Goal: Task Accomplishment & Management: Manage account settings

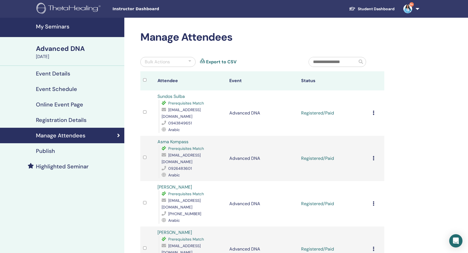
click at [58, 27] on h4 "My Seminars" at bounding box center [78, 26] width 85 height 7
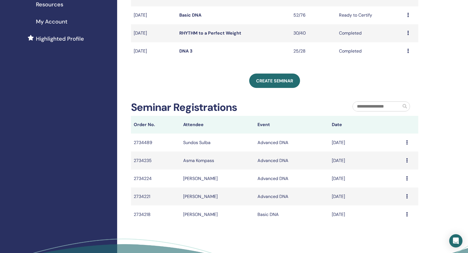
scroll to position [124, 0]
click at [386, 107] on input "text" at bounding box center [377, 106] width 48 height 9
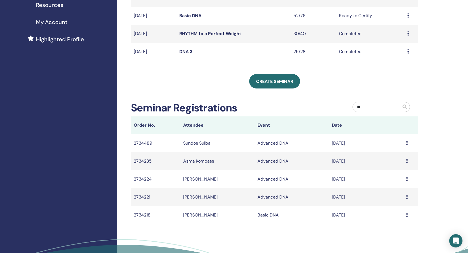
type input "*"
type input "*********"
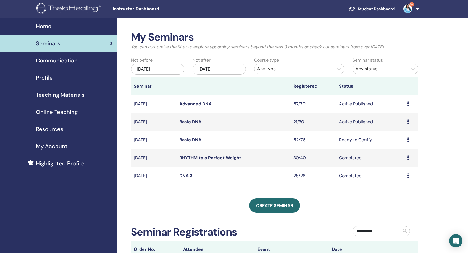
scroll to position [0, 0]
click at [408, 122] on icon at bounding box center [408, 121] width 2 height 4
click at [404, 144] on link "Attendees" at bounding box center [398, 143] width 21 height 6
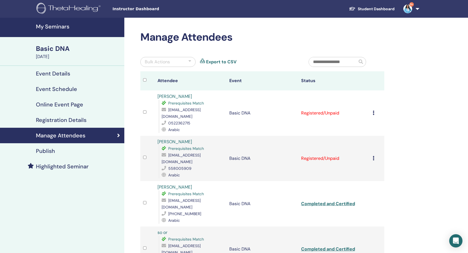
click at [373, 156] on icon at bounding box center [373, 158] width 2 height 4
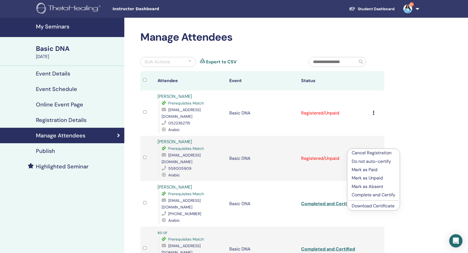
click at [371, 196] on p "Complete and Certify" at bounding box center [373, 194] width 44 height 7
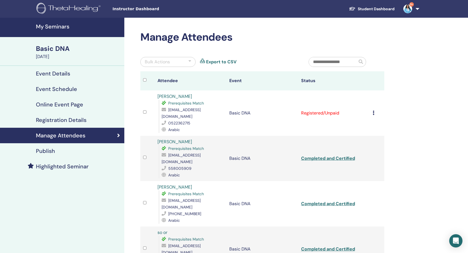
click at [373, 110] on div "Cancel Registration Do not auto-certify Mark as Paid Mark as Unpaid Mark as Abs…" at bounding box center [376, 113] width 9 height 7
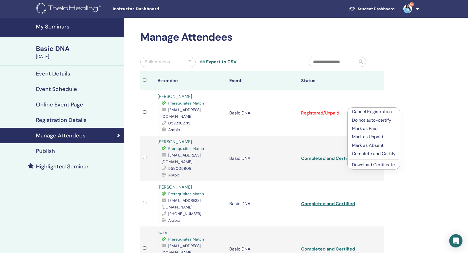
click at [381, 154] on p "Complete and Certify" at bounding box center [374, 153] width 44 height 7
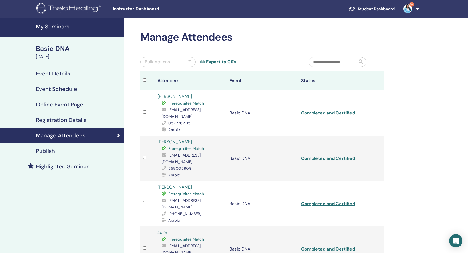
click at [62, 28] on h4 "My Seminars" at bounding box center [78, 26] width 85 height 7
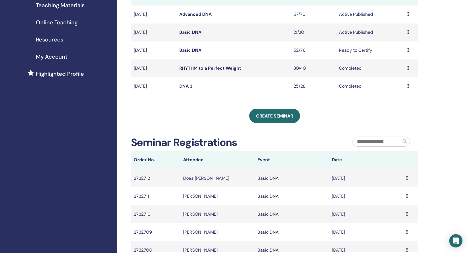
scroll to position [101, 0]
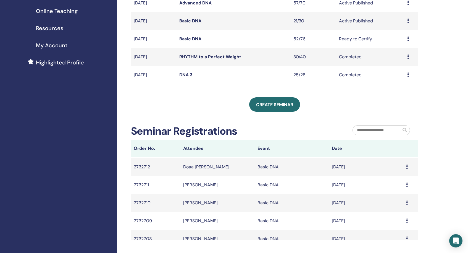
click at [407, 164] on icon at bounding box center [407, 166] width 2 height 4
click at [431, 161] on div "My Seminars You can customize the filter to explore upcoming seminars beyond th…" at bounding box center [292, 117] width 351 height 400
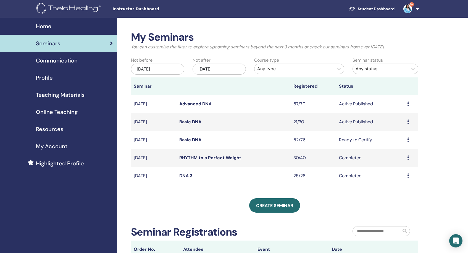
scroll to position [0, 0]
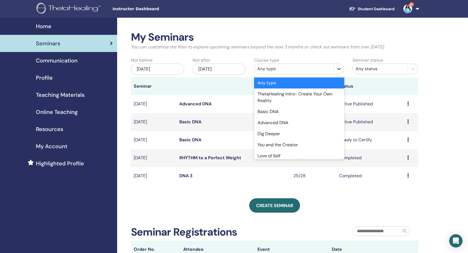
click at [341, 68] on icon at bounding box center [339, 69] width 6 height 6
click at [326, 114] on div "Basic DNA" at bounding box center [299, 111] width 90 height 11
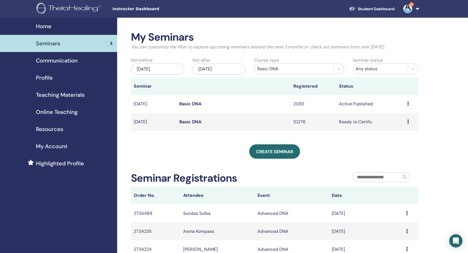
click at [173, 69] on div "[DATE]" at bounding box center [157, 68] width 53 height 11
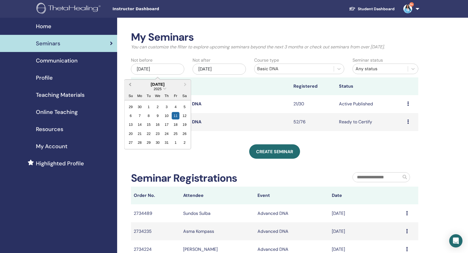
click at [130, 85] on span "Previous Month" at bounding box center [130, 84] width 0 height 6
click at [392, 163] on div "My Seminars You can customize the filter to explore upcoming seminars beyond th…" at bounding box center [274, 159] width 287 height 256
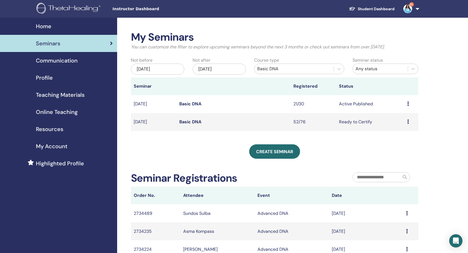
click at [168, 70] on div "Jul/11, 2025" at bounding box center [157, 68] width 53 height 11
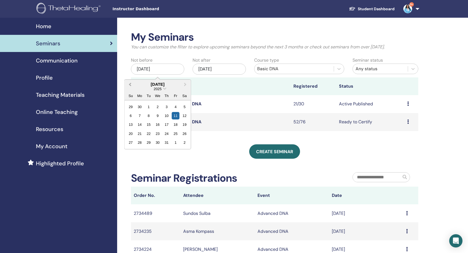
click at [129, 83] on button "Previous Month" at bounding box center [129, 84] width 9 height 9
click at [142, 142] on div "28" at bounding box center [139, 142] width 7 height 7
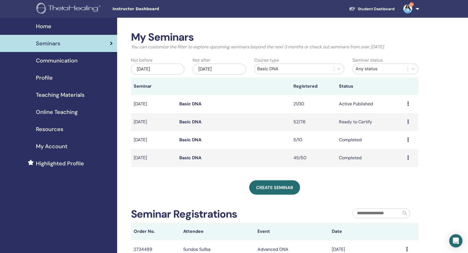
click at [408, 157] on icon at bounding box center [408, 157] width 2 height 4
click at [404, 172] on link "Attendees" at bounding box center [398, 170] width 21 height 6
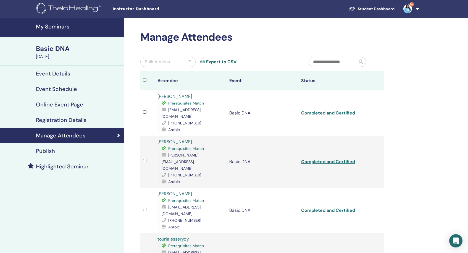
click at [327, 110] on link "Completed and Certified" at bounding box center [328, 113] width 54 height 6
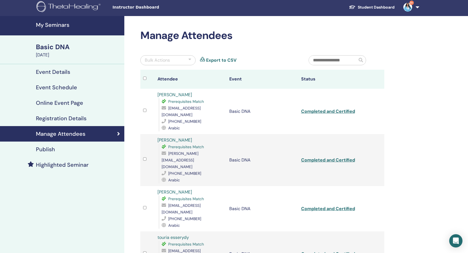
scroll to position [2, 0]
click at [190, 59] on div at bounding box center [189, 60] width 3 height 7
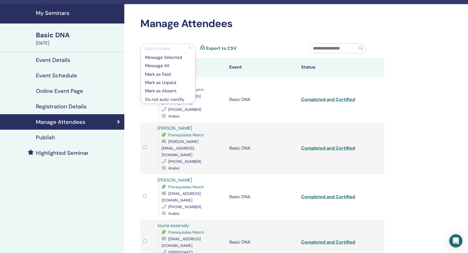
scroll to position [13, 0]
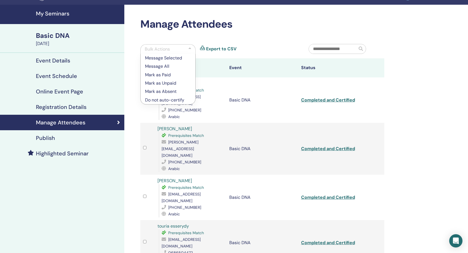
click at [189, 49] on div at bounding box center [189, 49] width 3 height 7
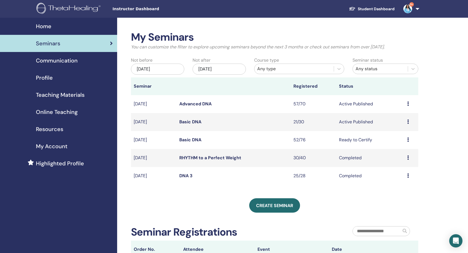
click at [166, 68] on div "[DATE]" at bounding box center [157, 68] width 53 height 11
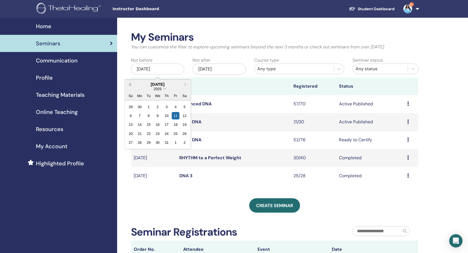
click at [130, 84] on span "Previous Month" at bounding box center [130, 84] width 0 height 6
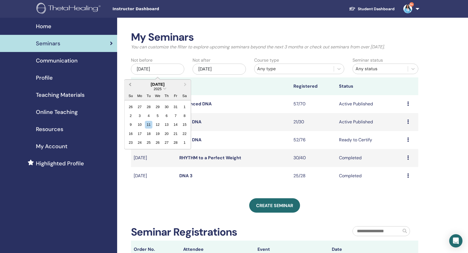
click at [130, 84] on span "Previous Month" at bounding box center [130, 84] width 0 height 6
click at [149, 143] on div "28" at bounding box center [148, 142] width 7 height 7
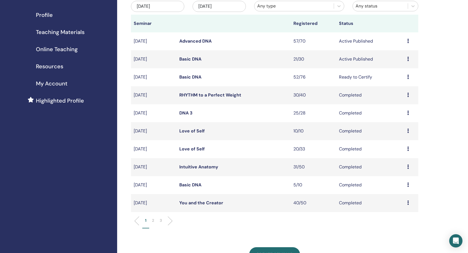
scroll to position [63, 0]
click at [170, 221] on li at bounding box center [167, 220] width 9 height 9
click at [171, 220] on li at bounding box center [167, 220] width 9 height 9
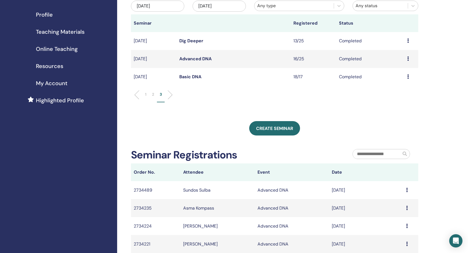
scroll to position [0, 0]
click at [407, 76] on icon at bounding box center [408, 76] width 2 height 4
click at [404, 91] on link "Attendees" at bounding box center [397, 89] width 21 height 6
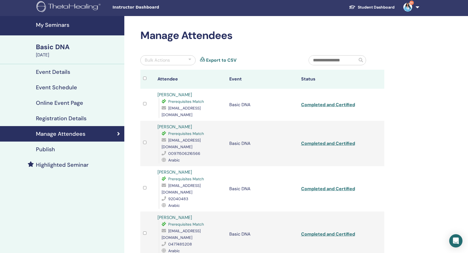
scroll to position [1, 0]
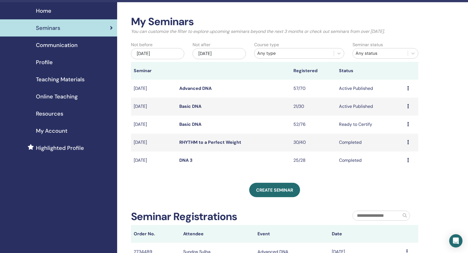
scroll to position [12, 0]
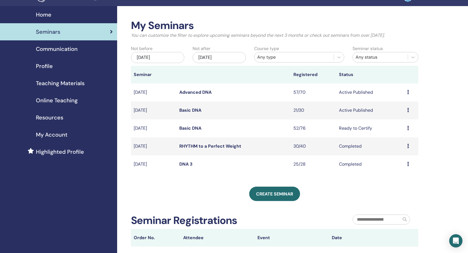
click at [164, 57] on div "Jul/11, 2025" at bounding box center [157, 57] width 53 height 11
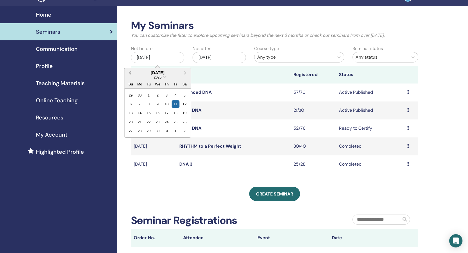
click at [130, 73] on span "Previous Month" at bounding box center [130, 73] width 0 height 6
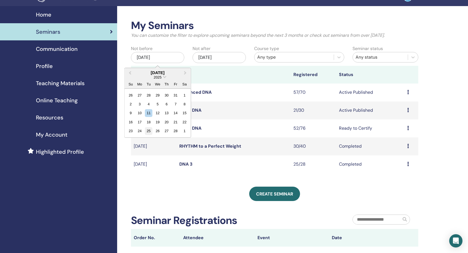
click at [147, 131] on div "25" at bounding box center [148, 130] width 7 height 7
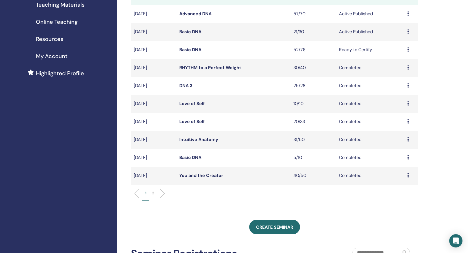
scroll to position [90, 0]
click at [165, 193] on li at bounding box center [159, 193] width 9 height 9
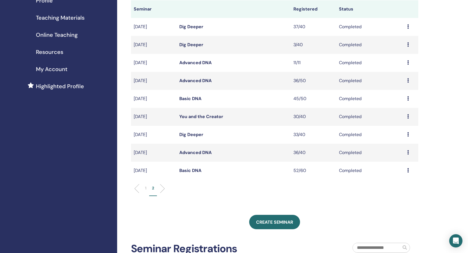
scroll to position [76, 0]
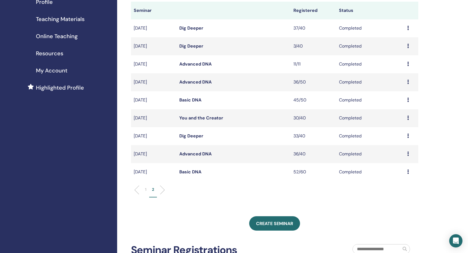
click at [408, 172] on icon at bounding box center [408, 171] width 2 height 4
click at [403, 184] on link "Attendees" at bounding box center [398, 185] width 21 height 6
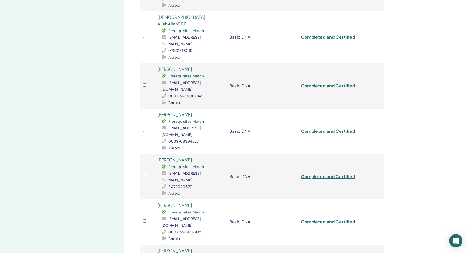
scroll to position [662, 0]
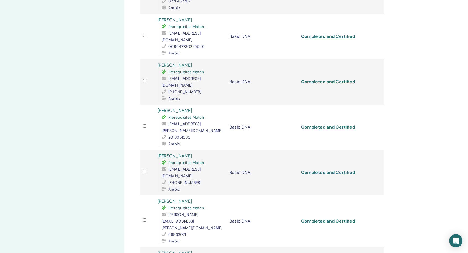
scroll to position [711, 0]
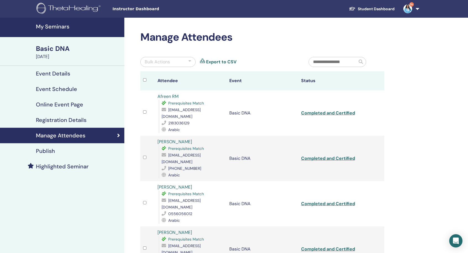
scroll to position [0, 0]
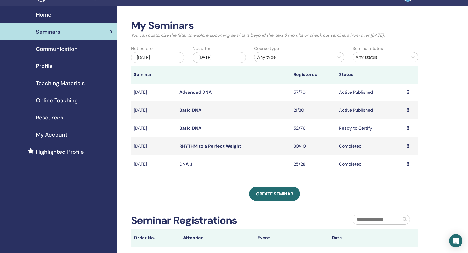
scroll to position [10, 0]
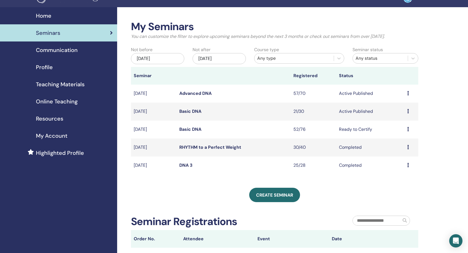
click at [165, 58] on div "[DATE]" at bounding box center [157, 58] width 53 height 11
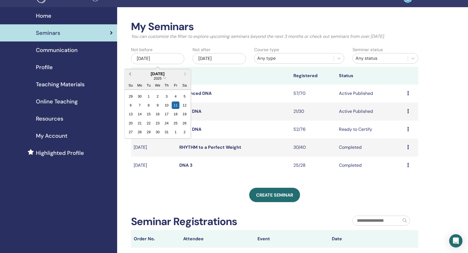
click at [130, 74] on span "Previous Month" at bounding box center [130, 74] width 0 height 6
click at [130, 75] on span "Previous Month" at bounding box center [130, 74] width 0 height 6
click at [137, 132] on div "28" at bounding box center [139, 131] width 7 height 7
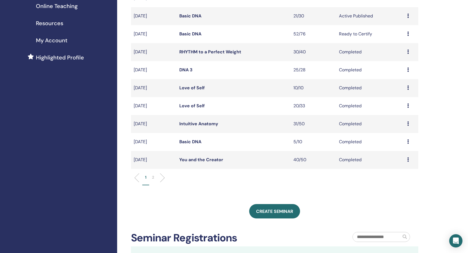
scroll to position [108, 0]
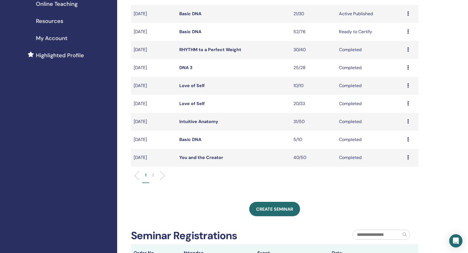
click at [163, 173] on li at bounding box center [159, 175] width 9 height 9
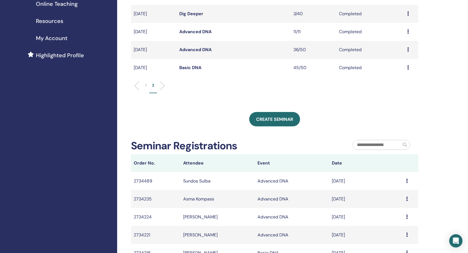
click at [407, 68] on icon at bounding box center [408, 67] width 2 height 4
click at [403, 82] on link "Attendees" at bounding box center [397, 81] width 21 height 6
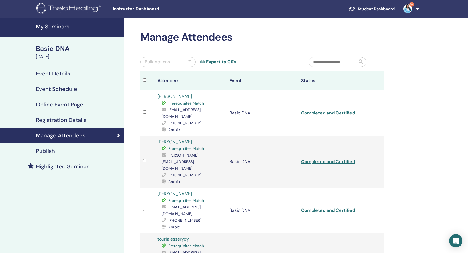
click at [189, 61] on div at bounding box center [189, 62] width 3 height 7
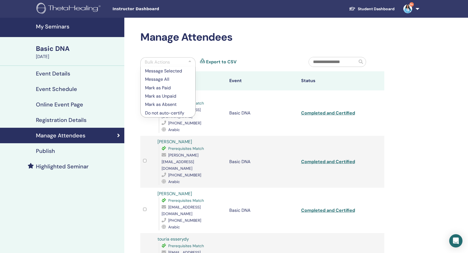
click at [174, 103] on p "Mark as Absent" at bounding box center [168, 104] width 46 height 7
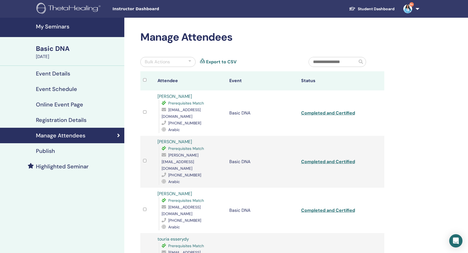
click at [190, 60] on div at bounding box center [189, 62] width 3 height 7
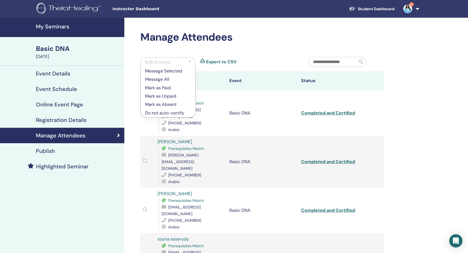
click at [164, 104] on p "Mark as Absent" at bounding box center [168, 104] width 46 height 7
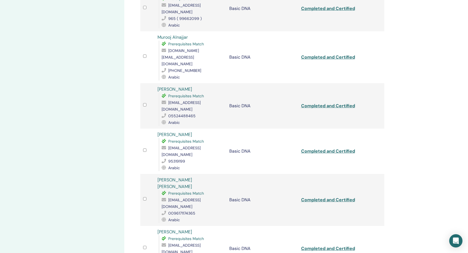
scroll to position [706, 0]
click at [164, 190] on icon at bounding box center [164, 192] width 7 height 4
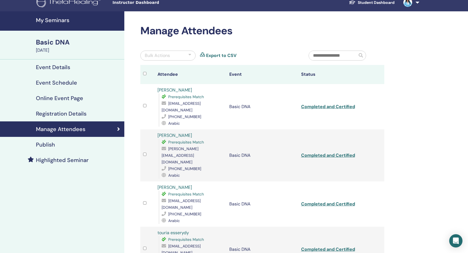
scroll to position [0, 0]
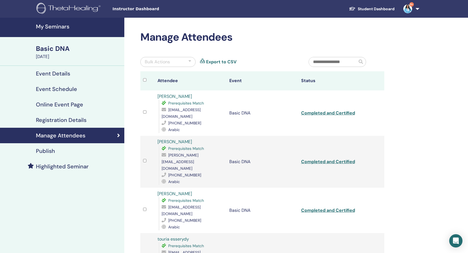
click at [190, 60] on div at bounding box center [189, 62] width 3 height 7
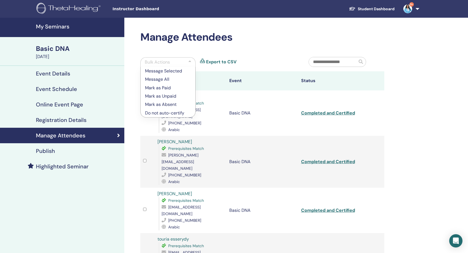
click at [164, 112] on p "Do not auto-certify" at bounding box center [168, 113] width 46 height 7
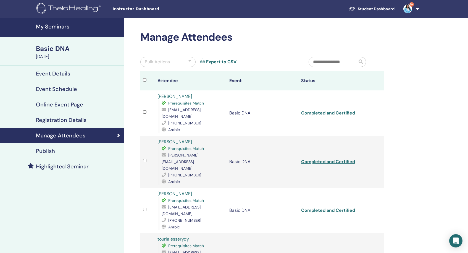
click at [189, 60] on div at bounding box center [189, 62] width 3 height 7
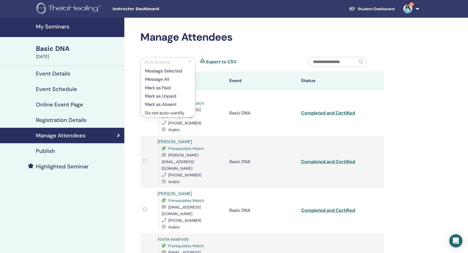
click at [169, 95] on p "Mark as Unpaid" at bounding box center [168, 96] width 46 height 7
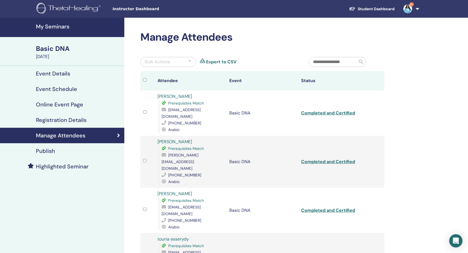
click at [60, 27] on h4 "My Seminars" at bounding box center [78, 26] width 85 height 7
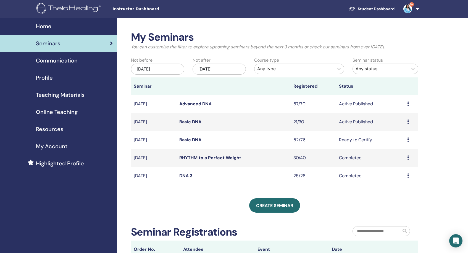
click at [408, 174] on icon at bounding box center [408, 175] width 2 height 4
click at [399, 187] on link "Attendees" at bounding box center [398, 187] width 21 height 6
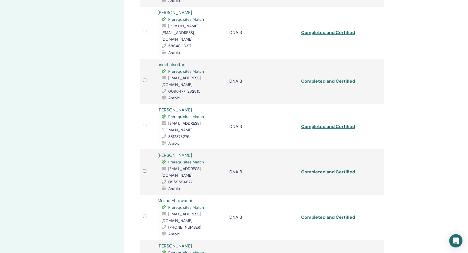
scroll to position [635, 0]
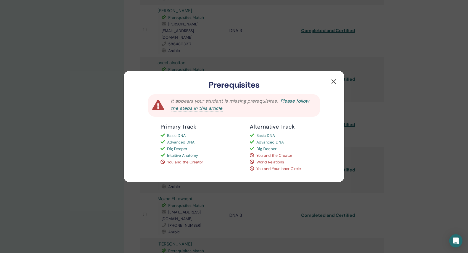
click at [332, 81] on button "button" at bounding box center [333, 81] width 9 height 9
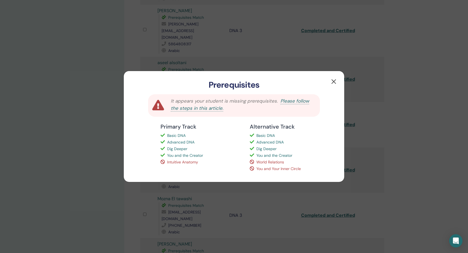
click at [334, 81] on button "button" at bounding box center [333, 81] width 9 height 9
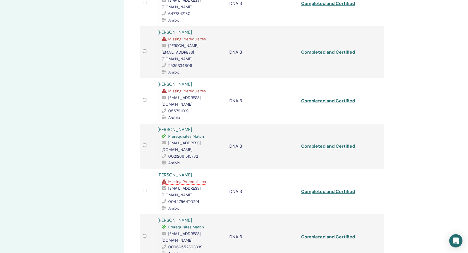
scroll to position [298, 0]
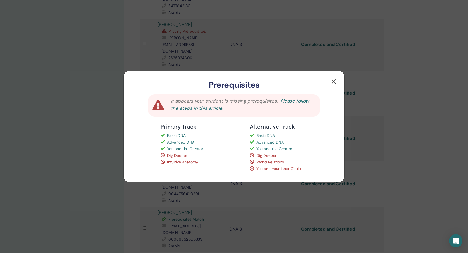
click at [334, 81] on button "button" at bounding box center [333, 81] width 9 height 9
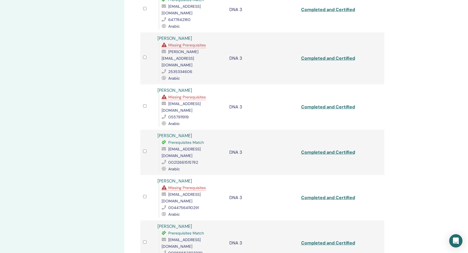
scroll to position [284, 0]
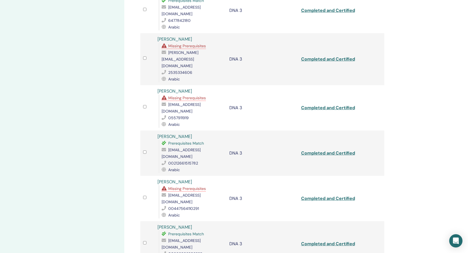
click at [185, 186] on span "Missing Prerequisites" at bounding box center [187, 188] width 38 height 5
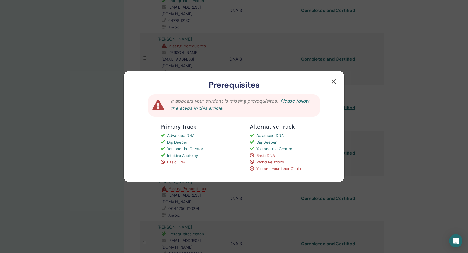
click at [335, 81] on button "button" at bounding box center [333, 81] width 9 height 9
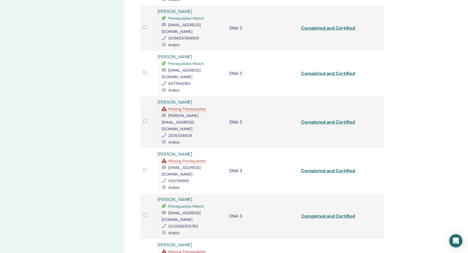
scroll to position [208, 0]
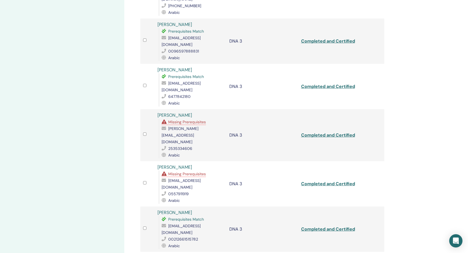
click at [182, 171] on span "Missing Prerequisites" at bounding box center [187, 173] width 38 height 5
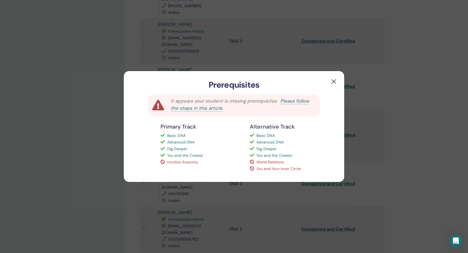
click at [334, 81] on button "button" at bounding box center [333, 81] width 9 height 9
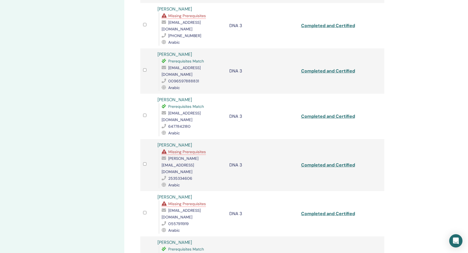
scroll to position [176, 0]
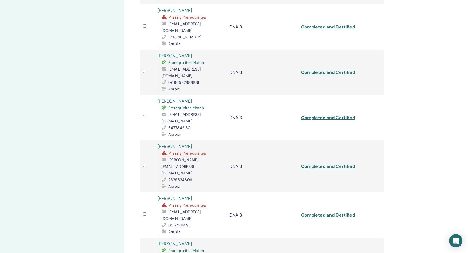
click at [189, 150] on span "Missing Prerequisites" at bounding box center [187, 152] width 38 height 5
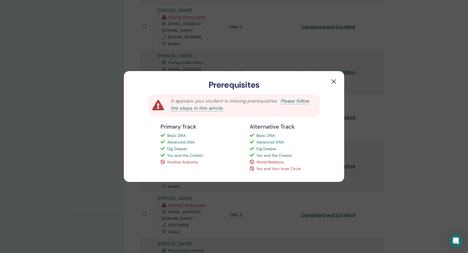
click at [333, 81] on button "button" at bounding box center [333, 81] width 9 height 9
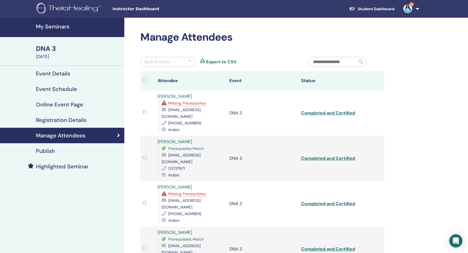
scroll to position [0, 0]
click at [179, 191] on span "Missing Prerequisites" at bounding box center [187, 193] width 38 height 5
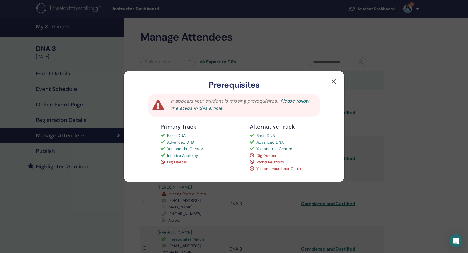
click at [333, 83] on button "button" at bounding box center [333, 81] width 9 height 9
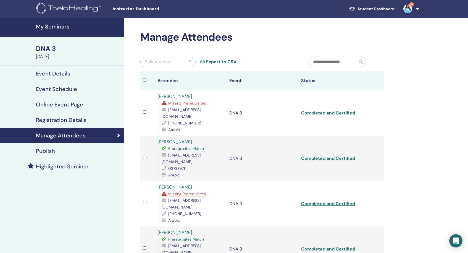
click at [194, 104] on span "Missing Prerequisites" at bounding box center [187, 102] width 38 height 5
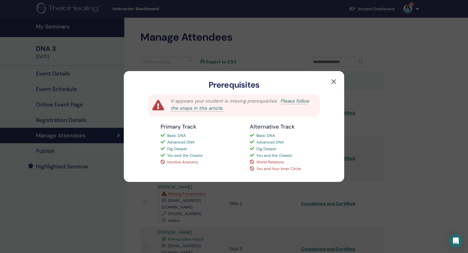
click at [333, 81] on button "button" at bounding box center [333, 81] width 9 height 9
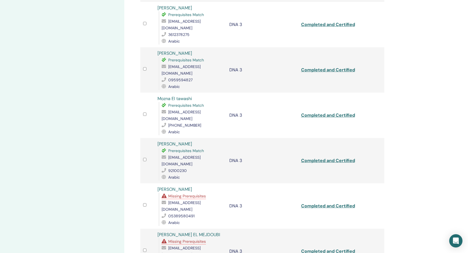
scroll to position [734, 0]
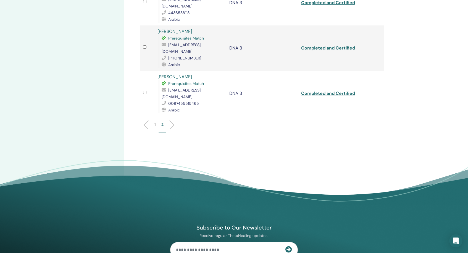
scroll to position [209, 0]
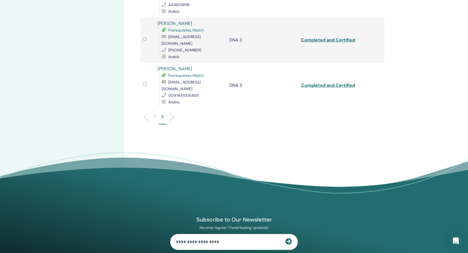
click at [146, 112] on li at bounding box center [148, 116] width 9 height 9
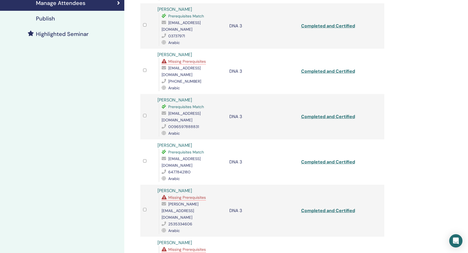
scroll to position [133, 0]
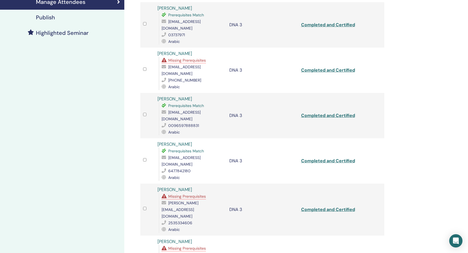
click at [196, 194] on span "Missing Prerequisites" at bounding box center [187, 196] width 38 height 5
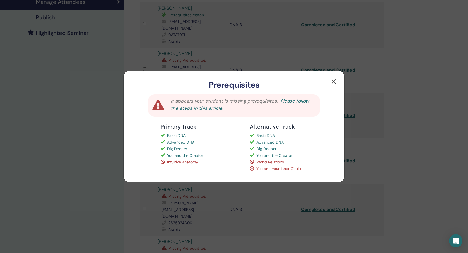
click at [332, 82] on button "button" at bounding box center [333, 81] width 9 height 9
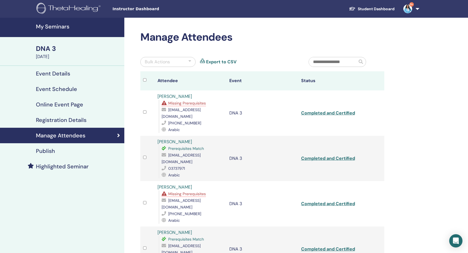
scroll to position [0, 0]
click at [49, 25] on h4 "My Seminars" at bounding box center [78, 26] width 85 height 7
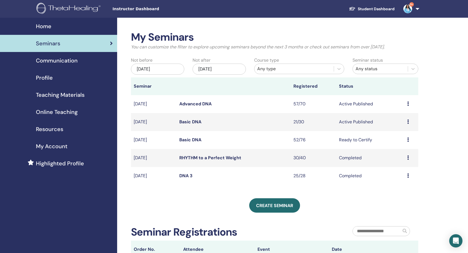
click at [406, 157] on td "Preview Attendees" at bounding box center [411, 158] width 14 height 18
click at [169, 70] on div "Jul/12, 2025" at bounding box center [157, 68] width 53 height 11
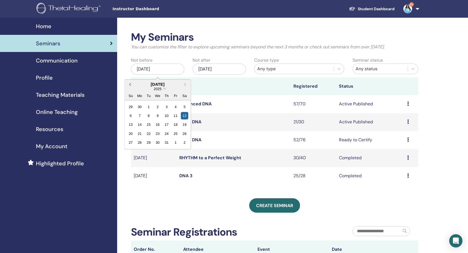
click at [130, 84] on span "Previous Month" at bounding box center [130, 84] width 0 height 6
click at [185, 85] on span "Next Month" at bounding box center [185, 84] width 0 height 6
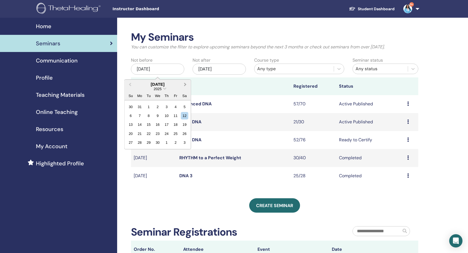
click at [185, 85] on span "Next Month" at bounding box center [185, 84] width 0 height 6
click at [129, 85] on button "Previous Month" at bounding box center [129, 84] width 9 height 9
click at [141, 142] on div "28" at bounding box center [139, 142] width 7 height 7
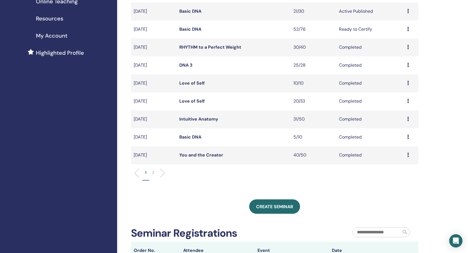
scroll to position [111, 0]
click at [407, 155] on icon at bounding box center [408, 154] width 2 height 4
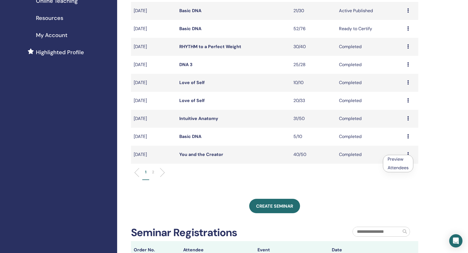
click at [401, 168] on link "Attendees" at bounding box center [397, 168] width 21 height 6
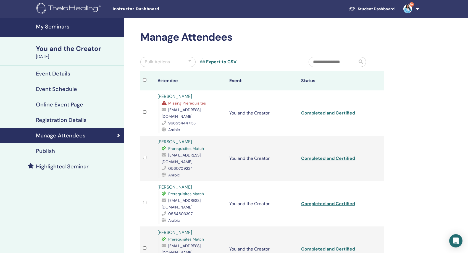
click at [196, 104] on span "Missing Prerequisites" at bounding box center [187, 102] width 38 height 5
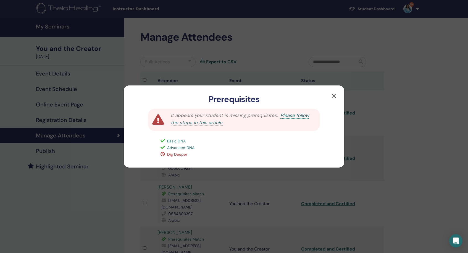
click at [334, 97] on button "button" at bounding box center [333, 95] width 9 height 9
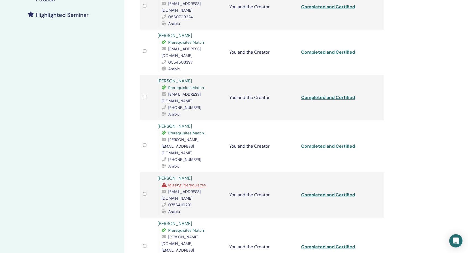
scroll to position [152, 0]
click at [199, 182] on span "Missing Prerequisites" at bounding box center [187, 184] width 38 height 5
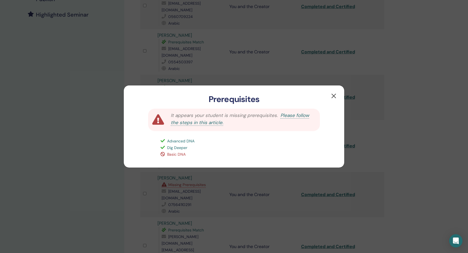
click at [332, 96] on button "button" at bounding box center [333, 95] width 9 height 9
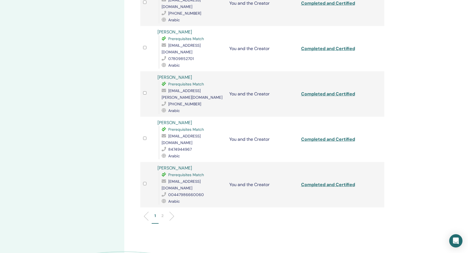
scroll to position [810, 0]
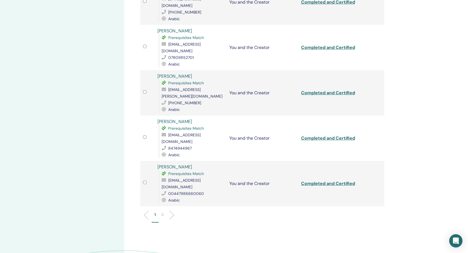
click at [169, 210] on li at bounding box center [169, 214] width 9 height 9
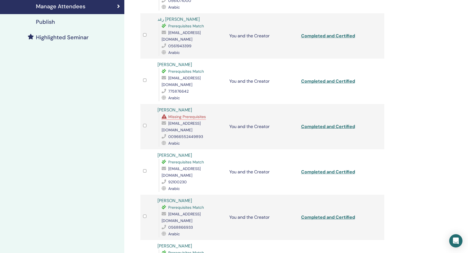
scroll to position [129, 0]
click at [196, 114] on span "Missing Prerequisites" at bounding box center [187, 116] width 38 height 5
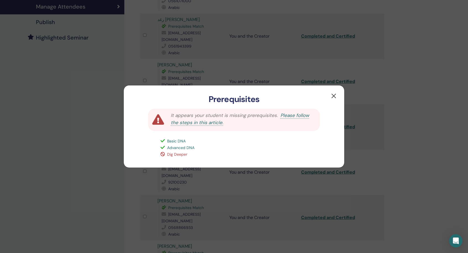
click at [333, 96] on button "button" at bounding box center [333, 95] width 9 height 9
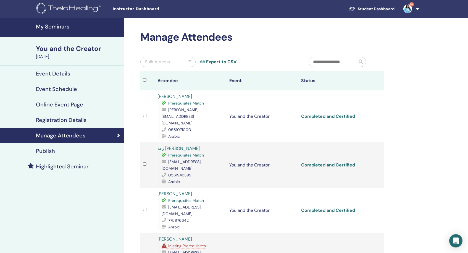
scroll to position [0, 0]
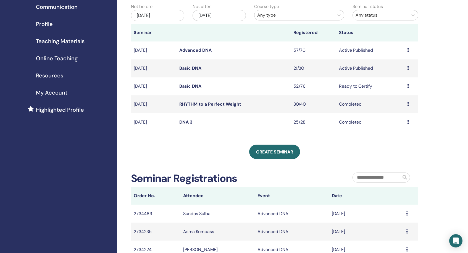
scroll to position [51, 0]
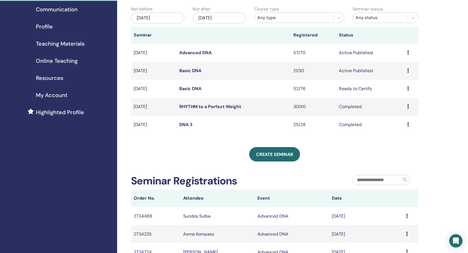
click at [158, 18] on div "[DATE]" at bounding box center [157, 17] width 53 height 11
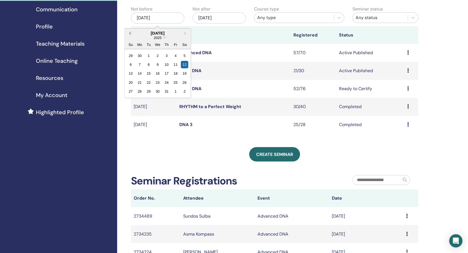
click at [129, 33] on button "Previous Month" at bounding box center [129, 33] width 9 height 9
click at [130, 33] on span "Previous Month" at bounding box center [130, 33] width 0 height 6
click at [140, 90] on div "28" at bounding box center [139, 91] width 7 height 7
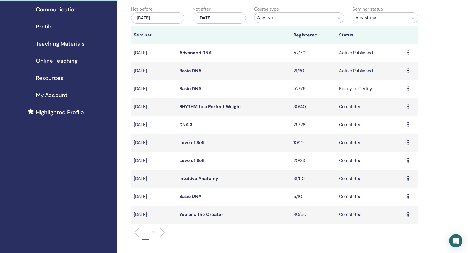
click at [408, 196] on icon at bounding box center [408, 196] width 2 height 4
click at [403, 209] on link "Attendees" at bounding box center [398, 209] width 21 height 6
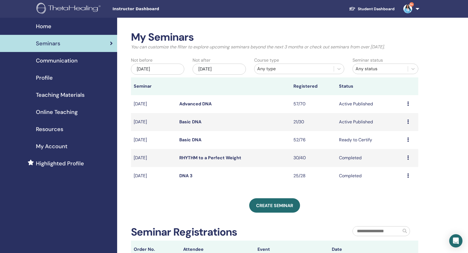
click at [172, 66] on div "[DATE]" at bounding box center [157, 68] width 53 height 11
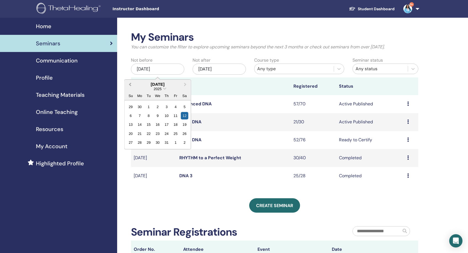
click at [130, 83] on span "Previous Month" at bounding box center [130, 84] width 0 height 6
click at [130, 84] on span "Previous Month" at bounding box center [130, 84] width 0 height 6
click at [139, 128] on div "12" at bounding box center [139, 124] width 7 height 7
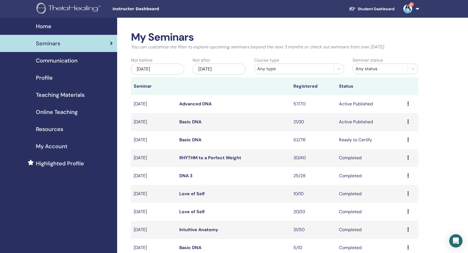
click at [168, 69] on div "[DATE]" at bounding box center [157, 68] width 53 height 11
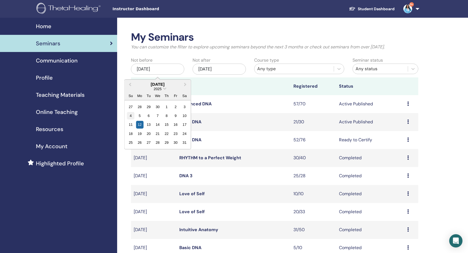
click at [132, 116] on div "4" at bounding box center [130, 115] width 7 height 7
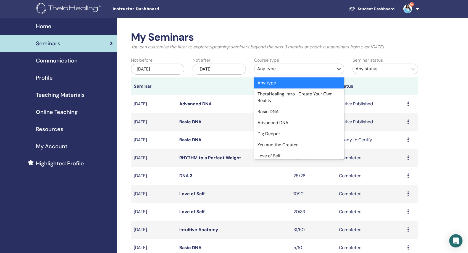
click at [337, 69] on icon at bounding box center [339, 69] width 6 height 6
click at [290, 131] on div "Dig Deeper" at bounding box center [299, 133] width 90 height 11
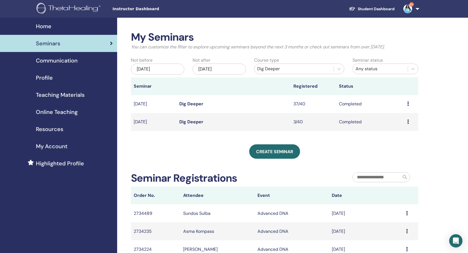
click at [407, 104] on icon at bounding box center [408, 103] width 2 height 4
click at [401, 117] on link "Attendees" at bounding box center [397, 117] width 21 height 6
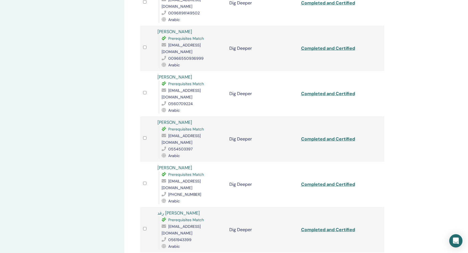
scroll to position [753, 0]
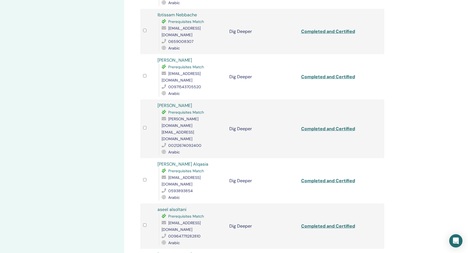
scroll to position [403, 0]
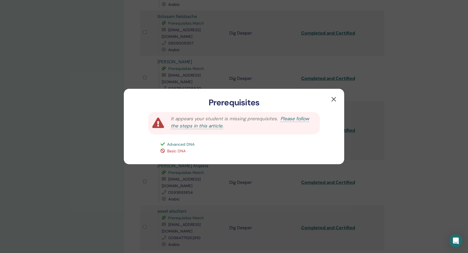
click at [334, 100] on button "button" at bounding box center [333, 99] width 9 height 9
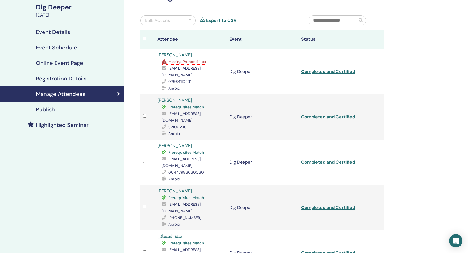
scroll to position [39, 0]
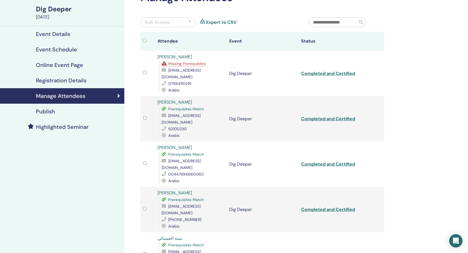
click at [200, 65] on span "Missing Prerequisites" at bounding box center [187, 63] width 38 height 5
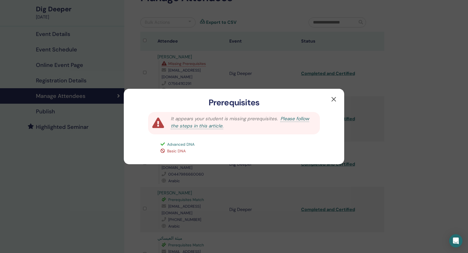
click at [333, 98] on button "button" at bounding box center [333, 99] width 9 height 9
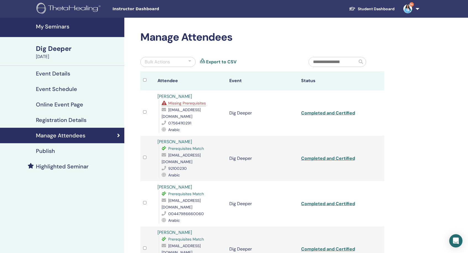
scroll to position [0, 0]
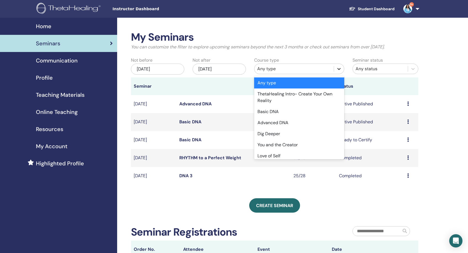
click at [339, 69] on icon at bounding box center [338, 69] width 3 height 2
click at [287, 133] on div "Dig Deeper" at bounding box center [299, 133] width 90 height 11
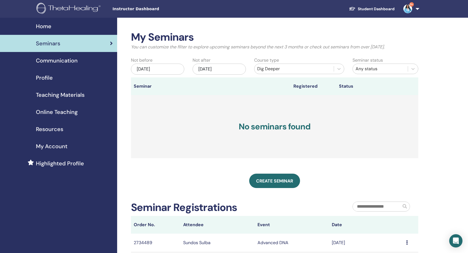
click at [152, 68] on div "Jul/12, 2025" at bounding box center [157, 68] width 53 height 11
click at [130, 84] on span "Previous Month" at bounding box center [130, 84] width 0 height 6
click at [232, 143] on h3 "No seminars found" at bounding box center [274, 126] width 287 height 63
click at [168, 69] on div "[DATE]" at bounding box center [157, 68] width 53 height 11
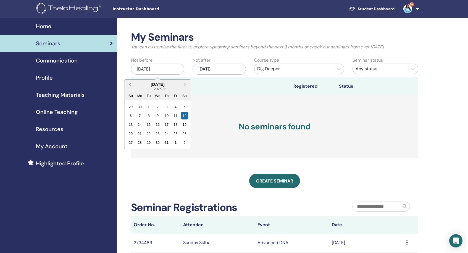
click at [133, 84] on button "Previous Month" at bounding box center [129, 84] width 9 height 9
click at [133, 85] on button "Previous Month" at bounding box center [129, 84] width 9 height 9
click at [131, 115] on div "4" at bounding box center [130, 115] width 7 height 7
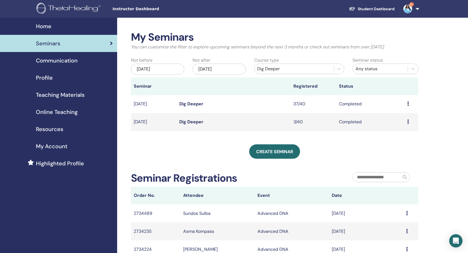
click at [409, 121] on icon at bounding box center [408, 121] width 2 height 4
click at [404, 133] on link "Attendees" at bounding box center [398, 134] width 21 height 6
